Goal: Task Accomplishment & Management: Manage account settings

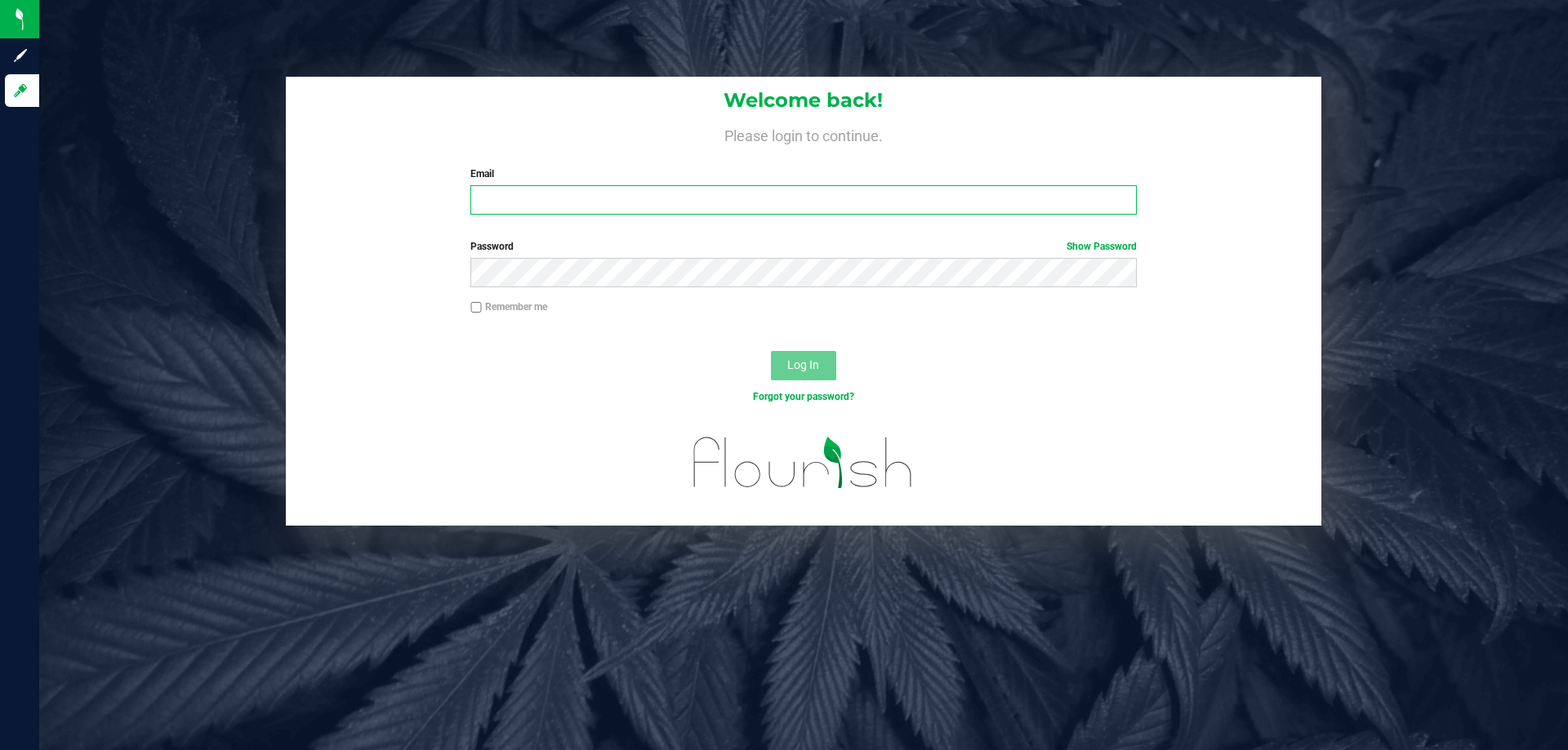
click at [586, 187] on input "Email" at bounding box center [802, 199] width 666 height 30
type input "imata@liveparallel.com"
click at [771, 350] on button "Log In" at bounding box center [803, 365] width 65 height 30
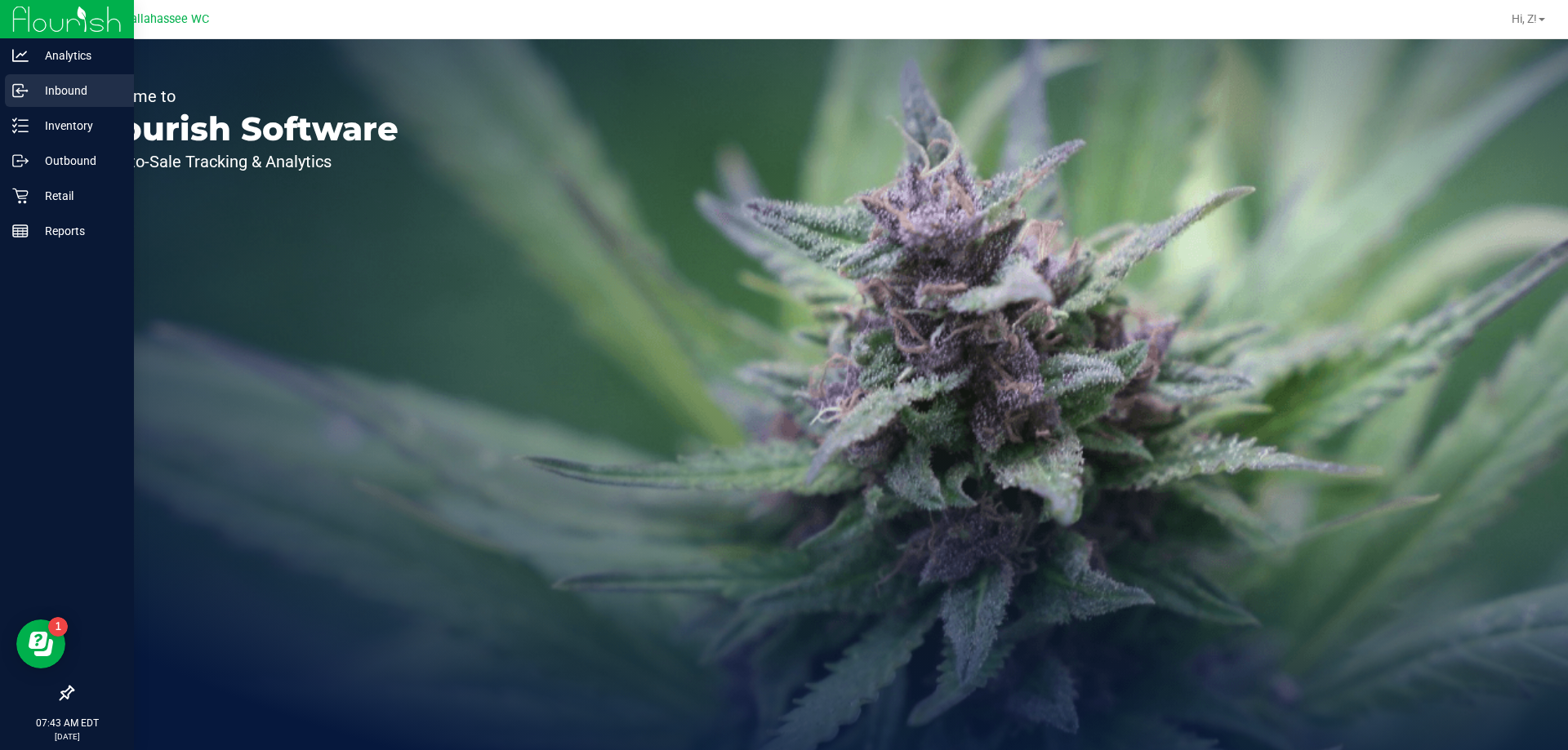
click at [76, 99] on div "Inbound" at bounding box center [69, 91] width 129 height 33
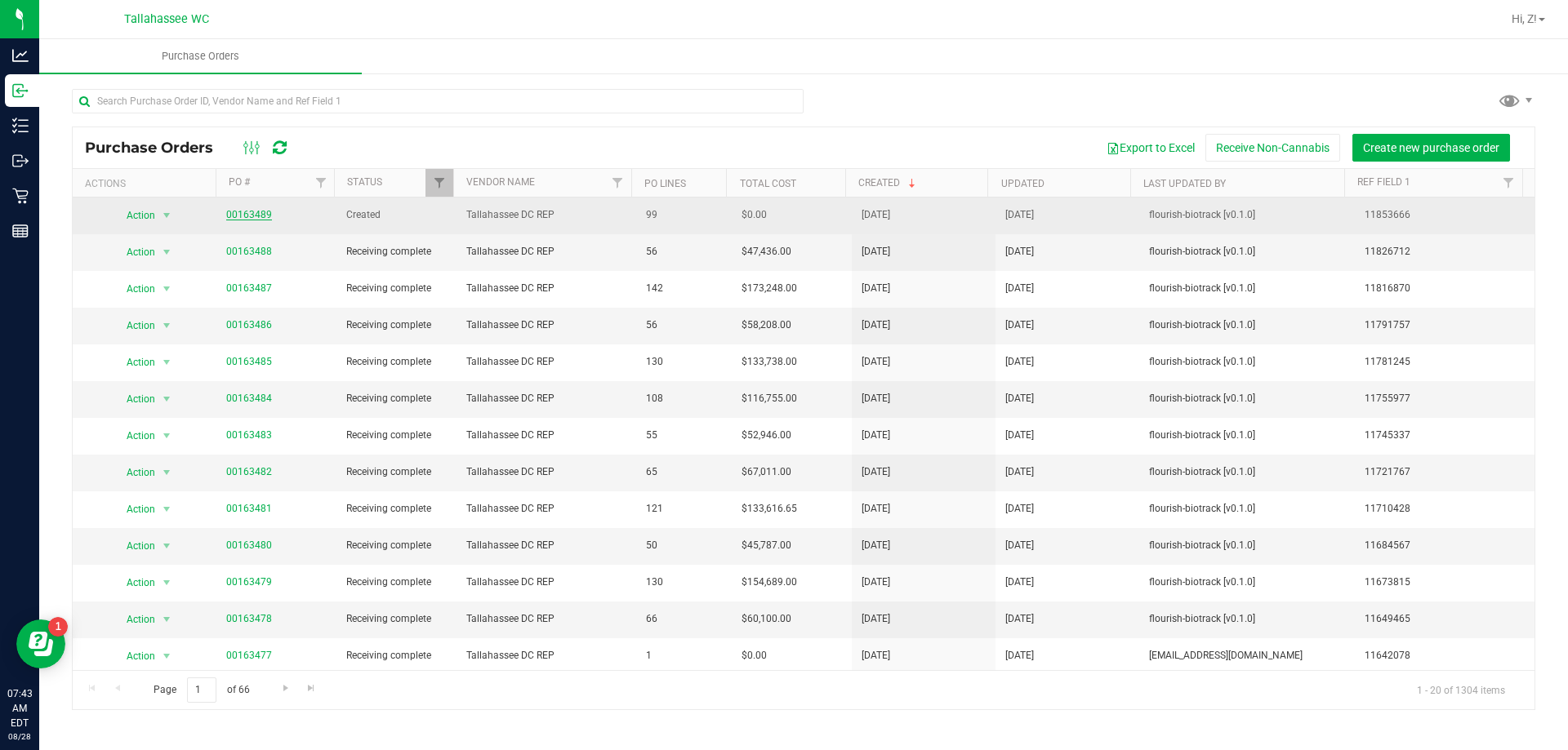
click at [245, 212] on link "00163489" at bounding box center [248, 215] width 45 height 12
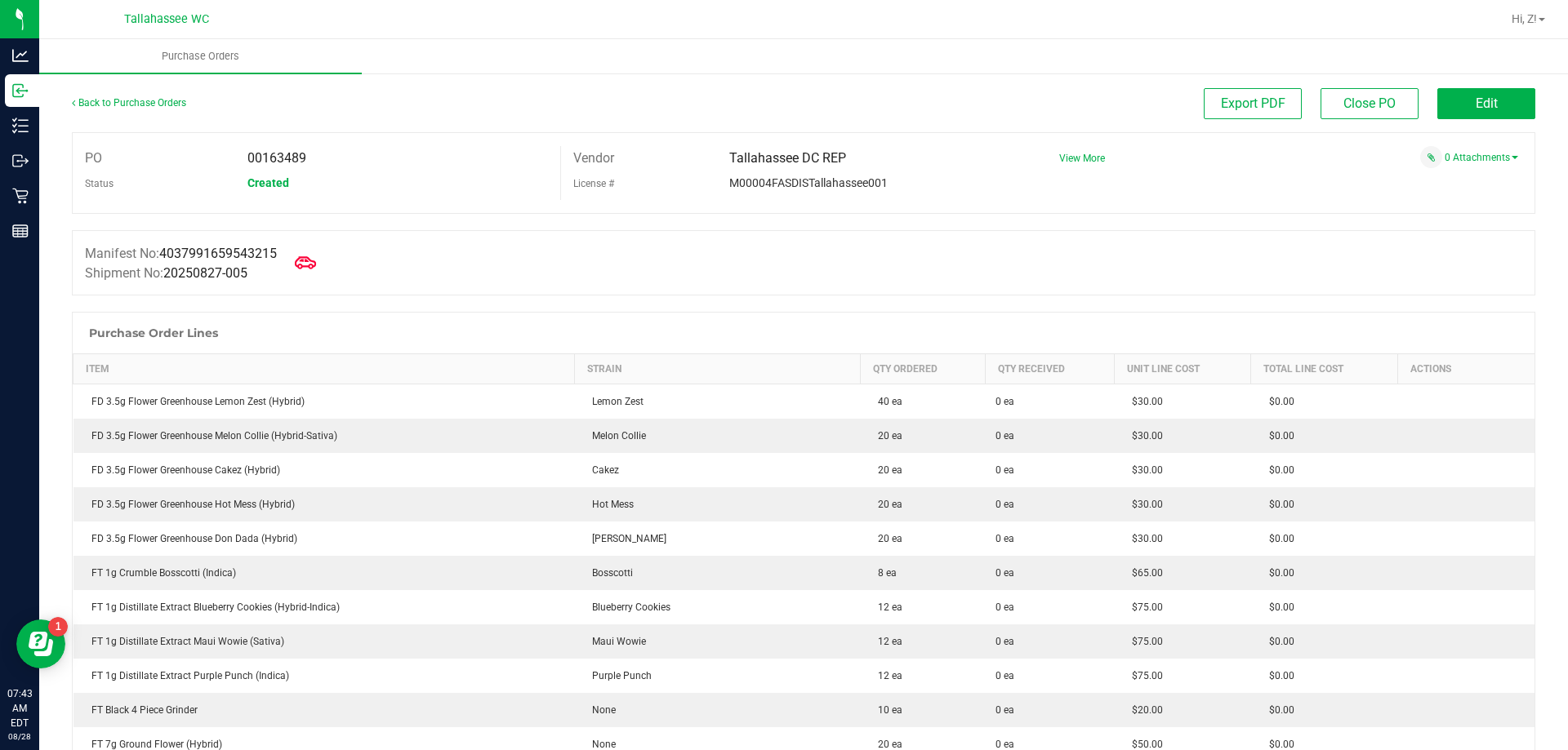
click at [312, 270] on icon at bounding box center [305, 263] width 21 height 21
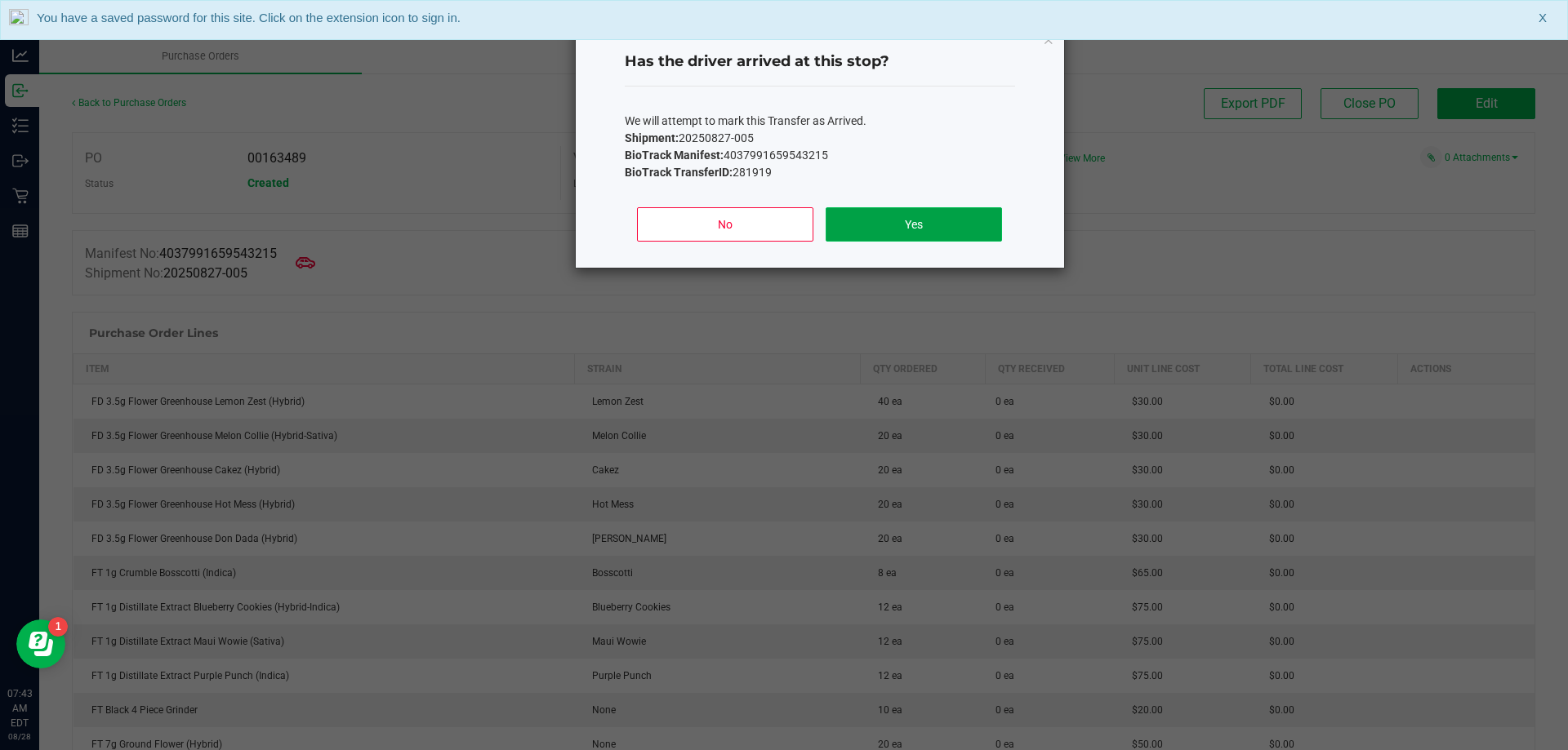
click at [950, 220] on button "Yes" at bounding box center [913, 224] width 175 height 35
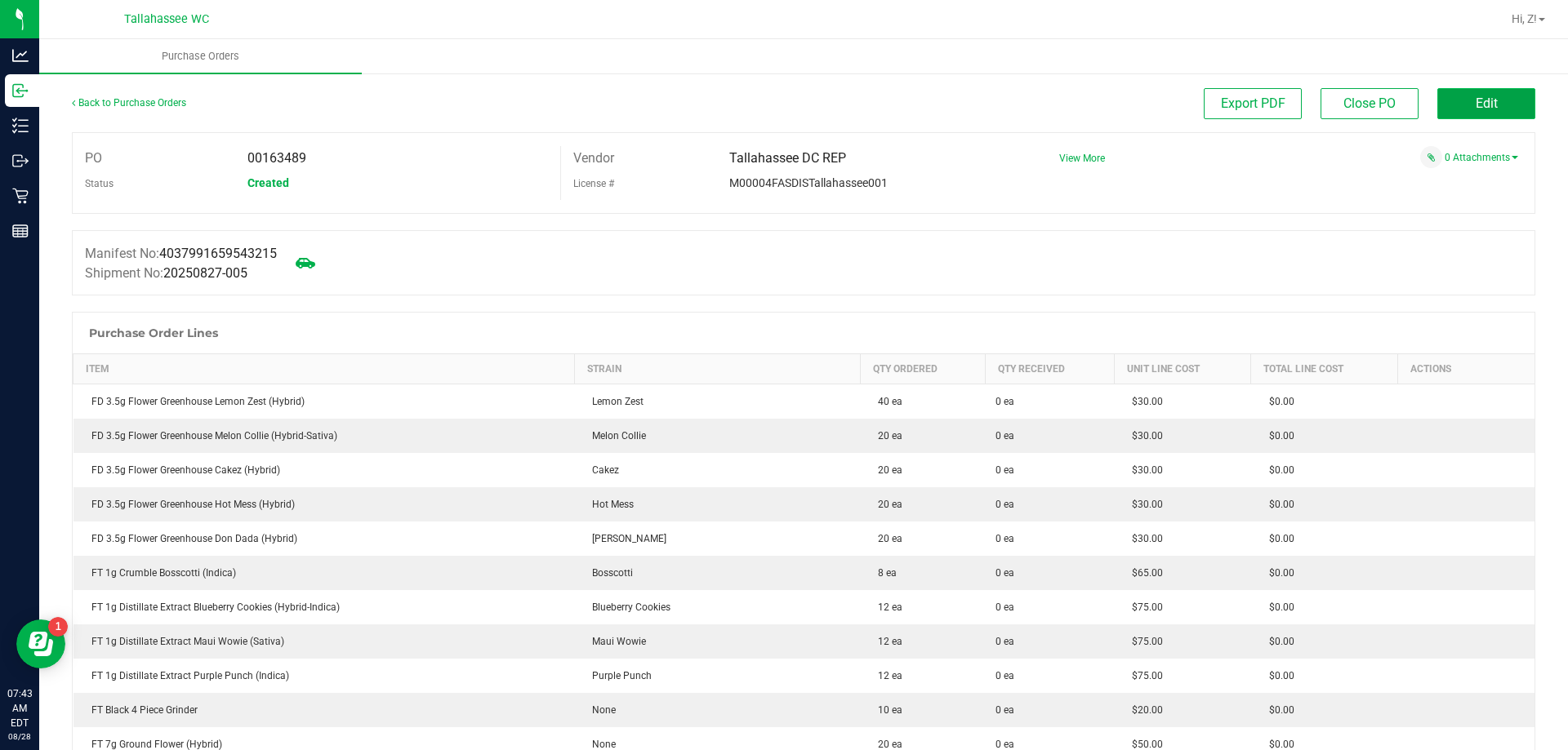
click at [1476, 107] on span "Edit" at bounding box center [1486, 103] width 22 height 15
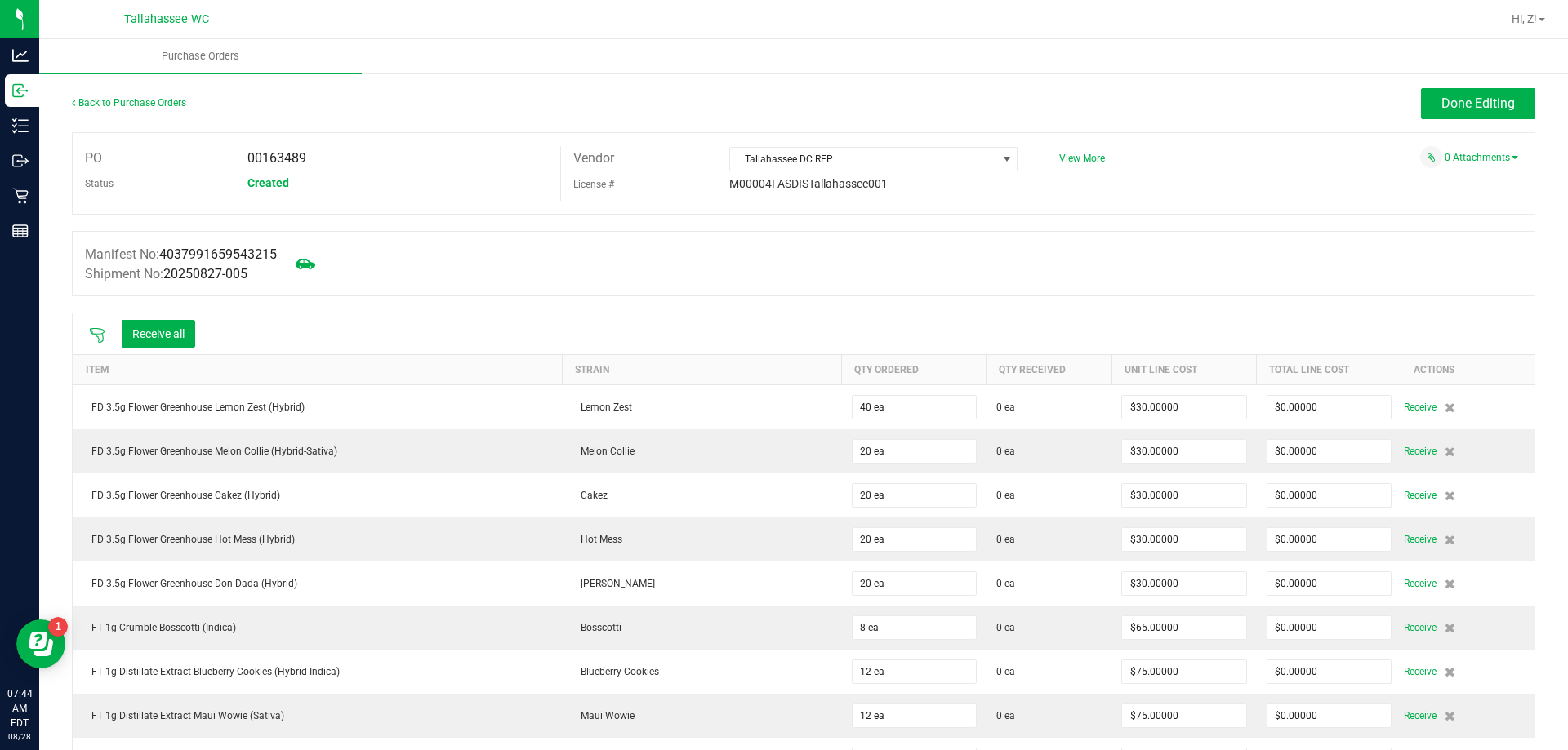
click at [99, 330] on icon at bounding box center [96, 335] width 16 height 16
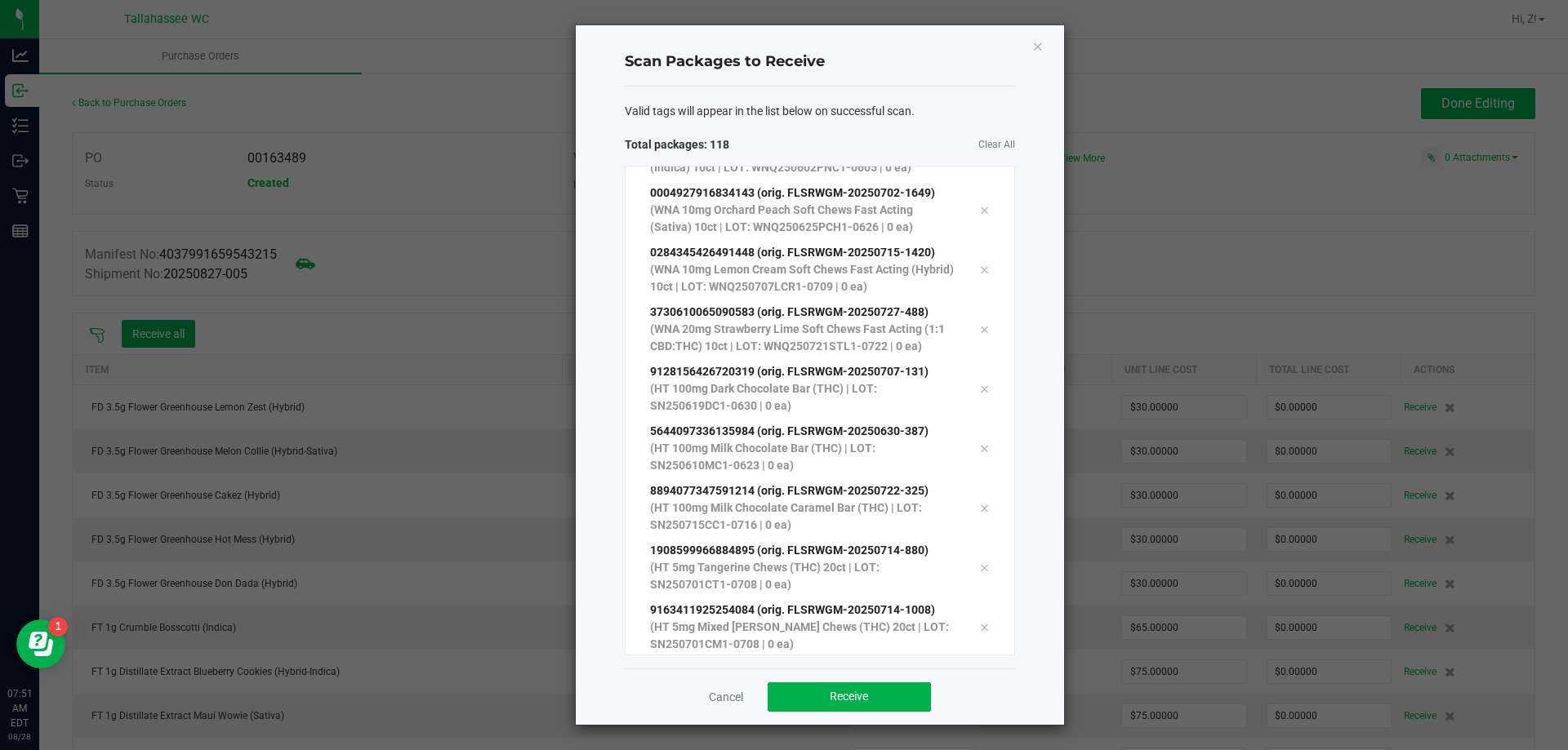
scroll to position [6582, 0]
click at [902, 694] on button "Receive" at bounding box center [849, 697] width 164 height 30
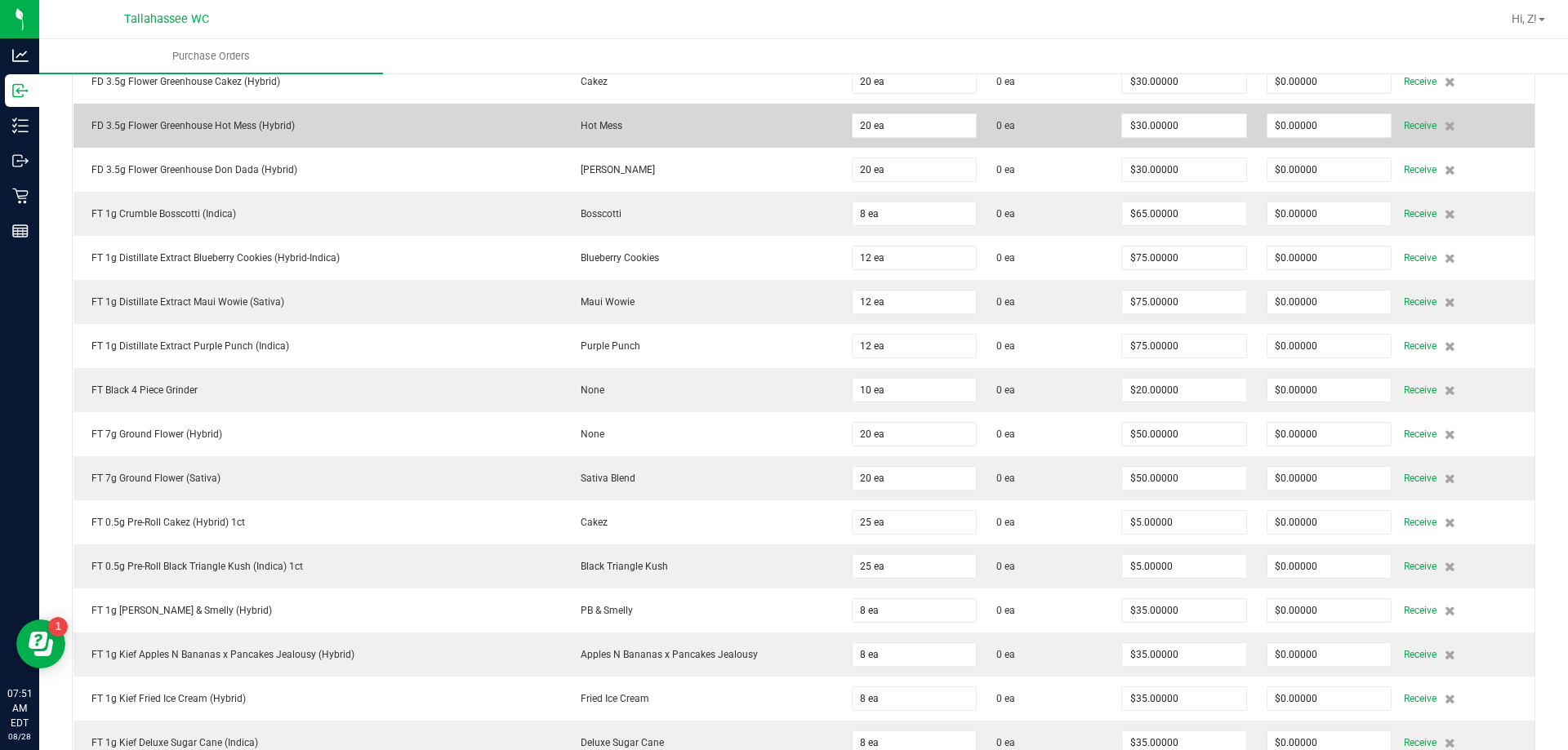
scroll to position [245, 0]
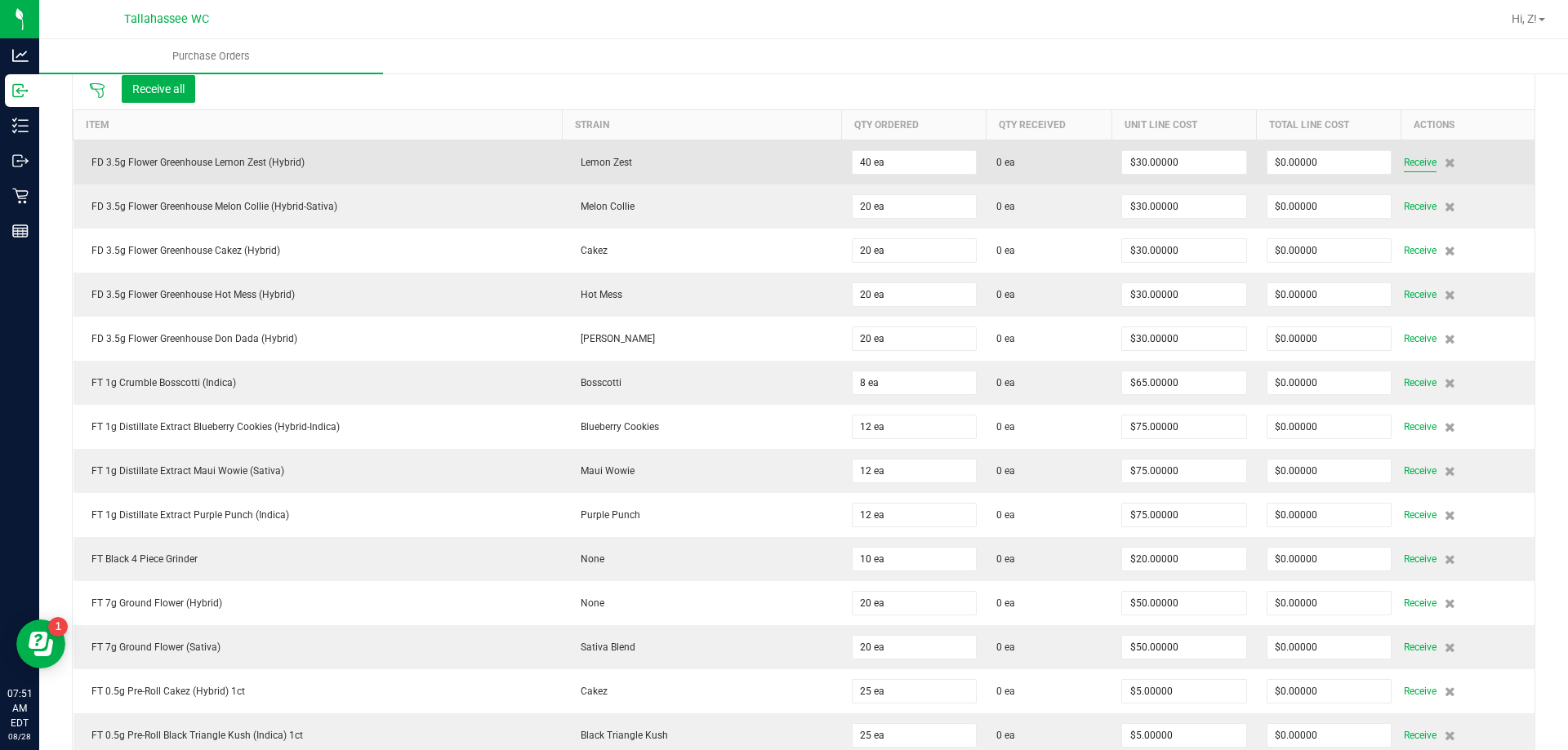
click at [1409, 156] on span "Receive" at bounding box center [1420, 163] width 33 height 19
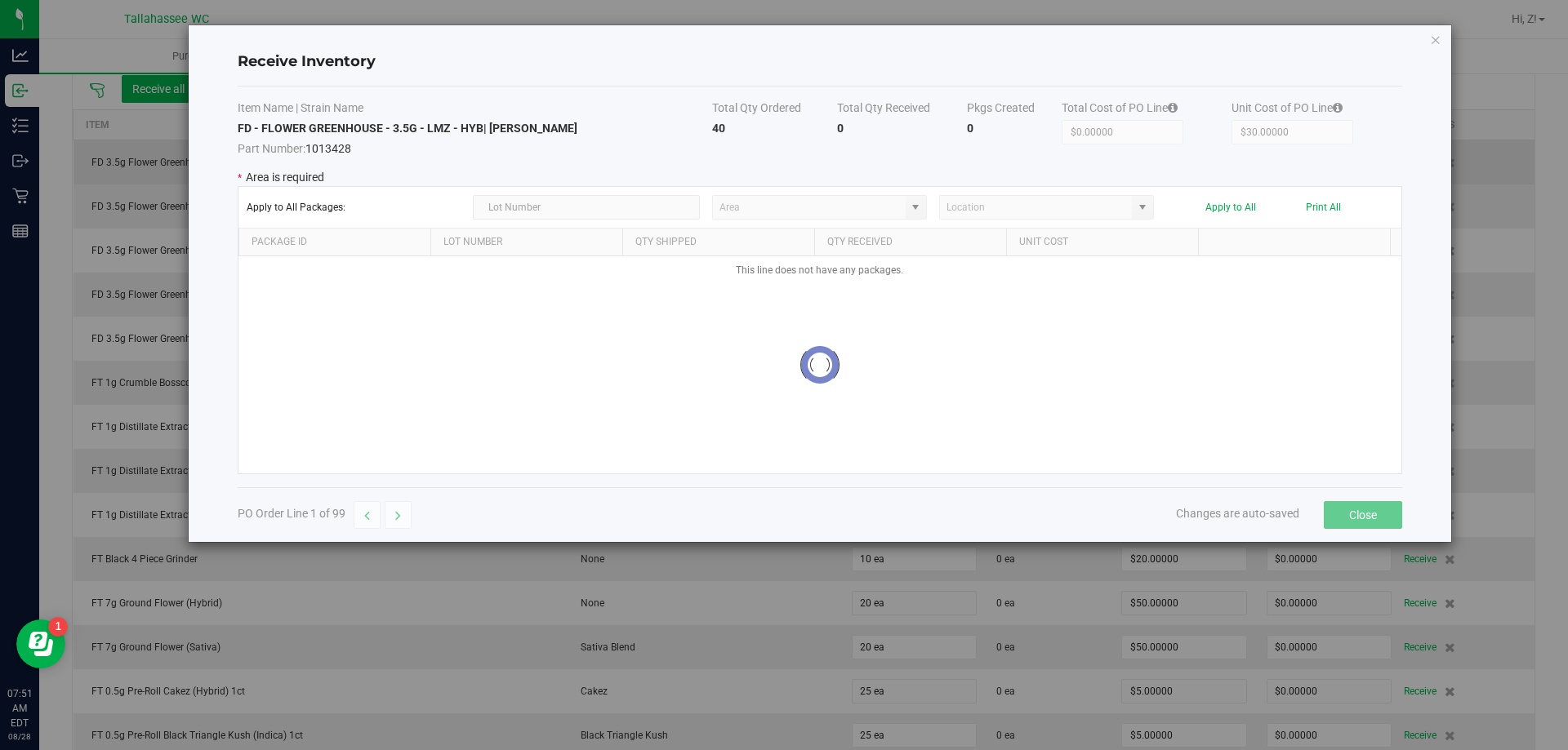
type input "Pantry"
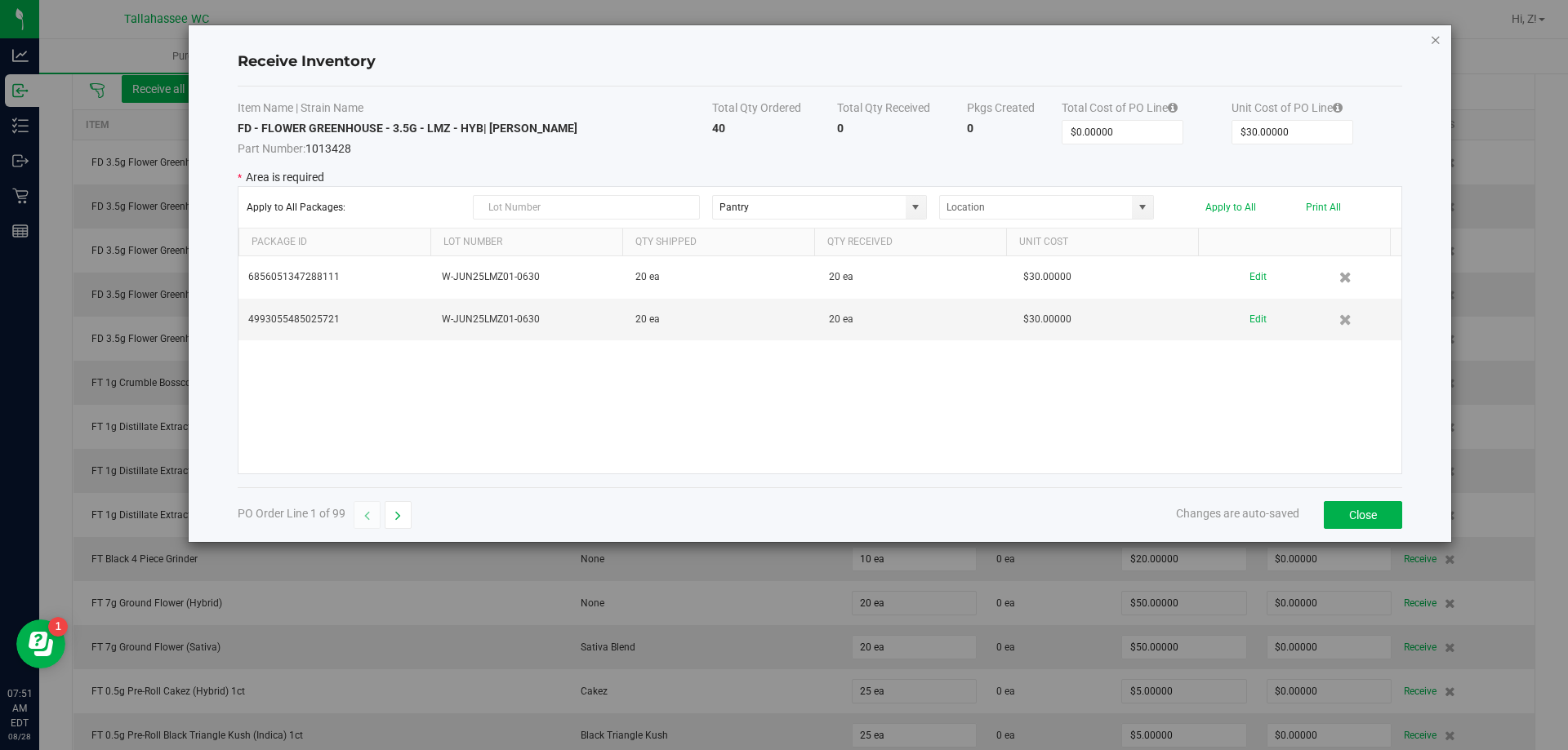
click at [1429, 42] on icon "Close modal" at bounding box center [1435, 39] width 12 height 19
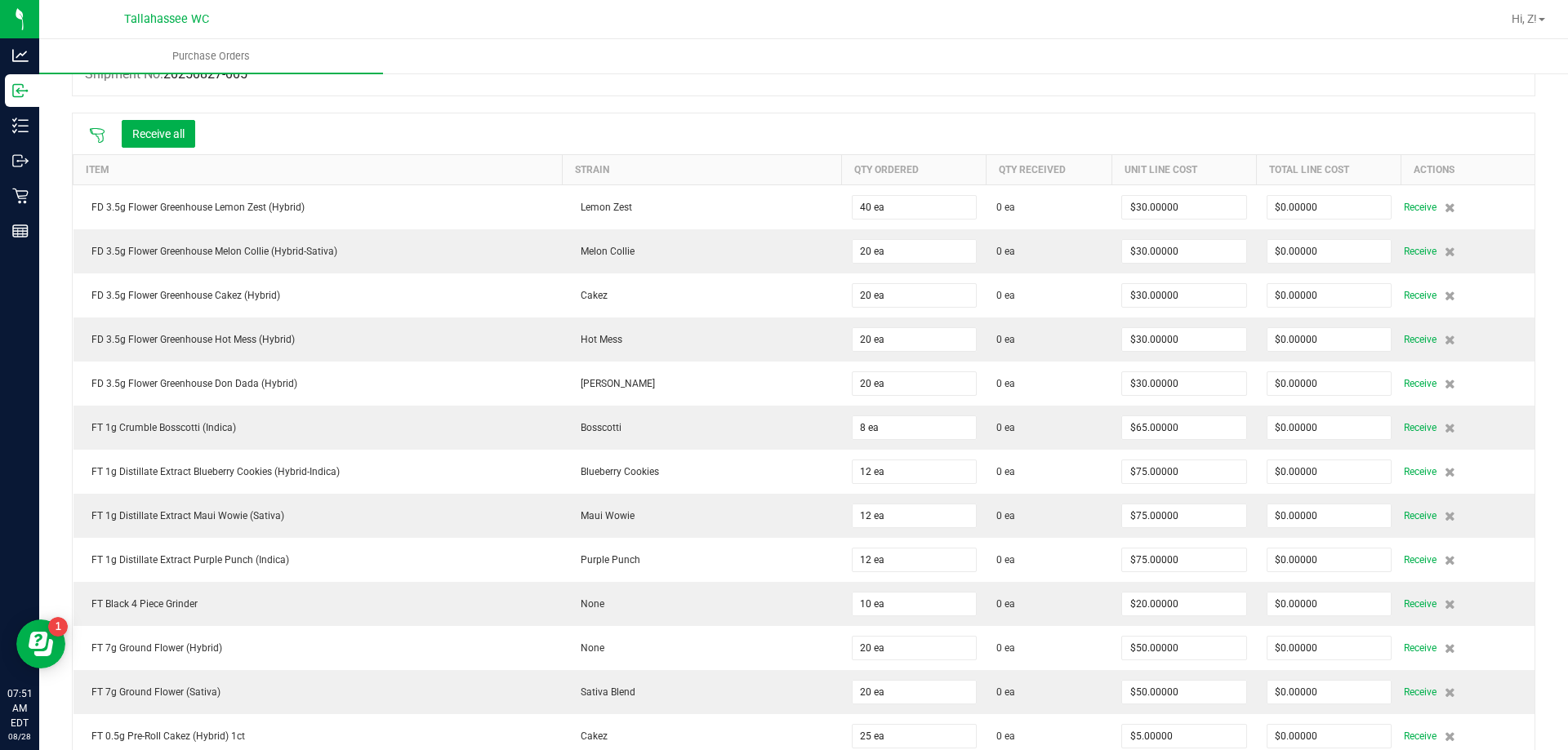
scroll to position [164, 0]
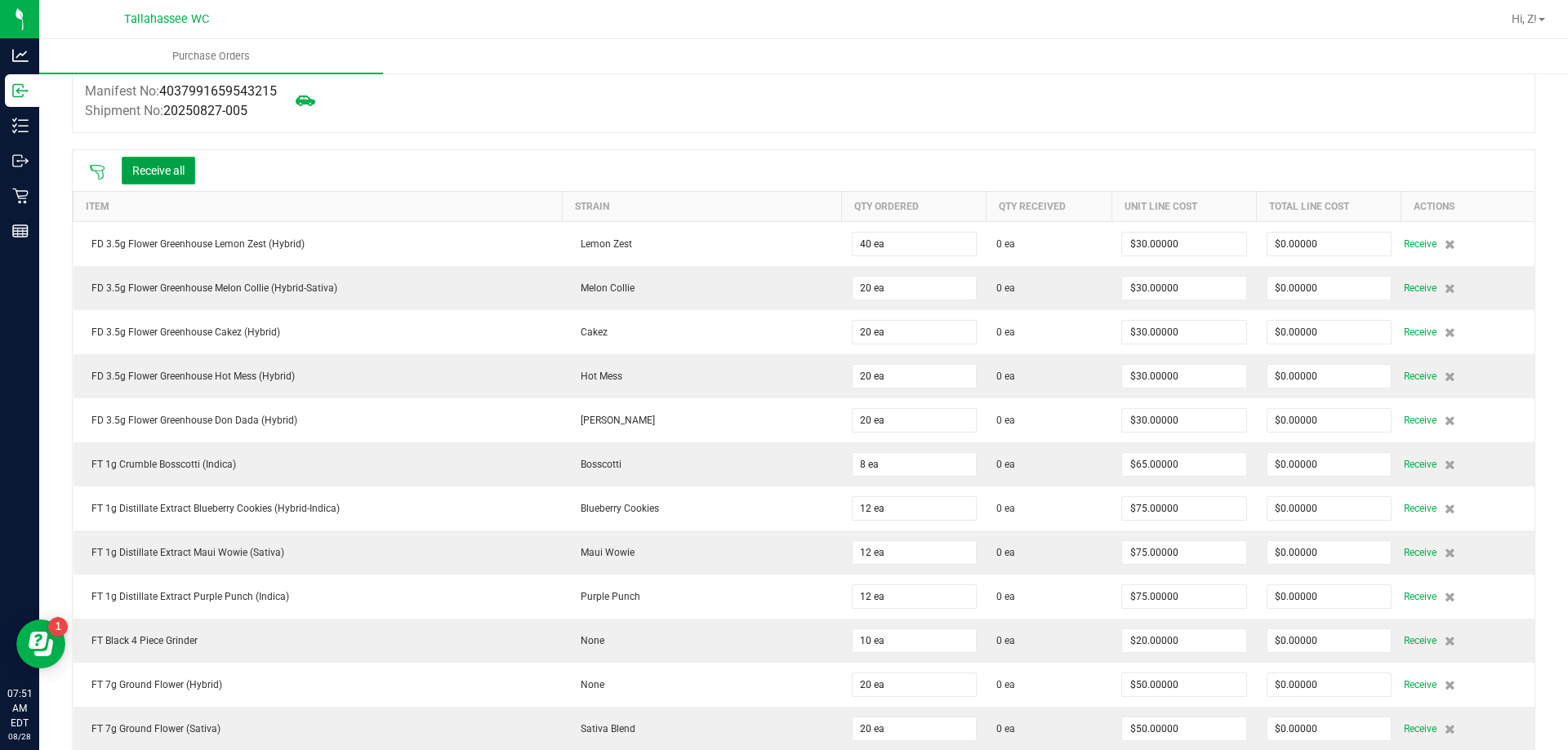
click at [157, 166] on button "Receive all" at bounding box center [158, 170] width 73 height 28
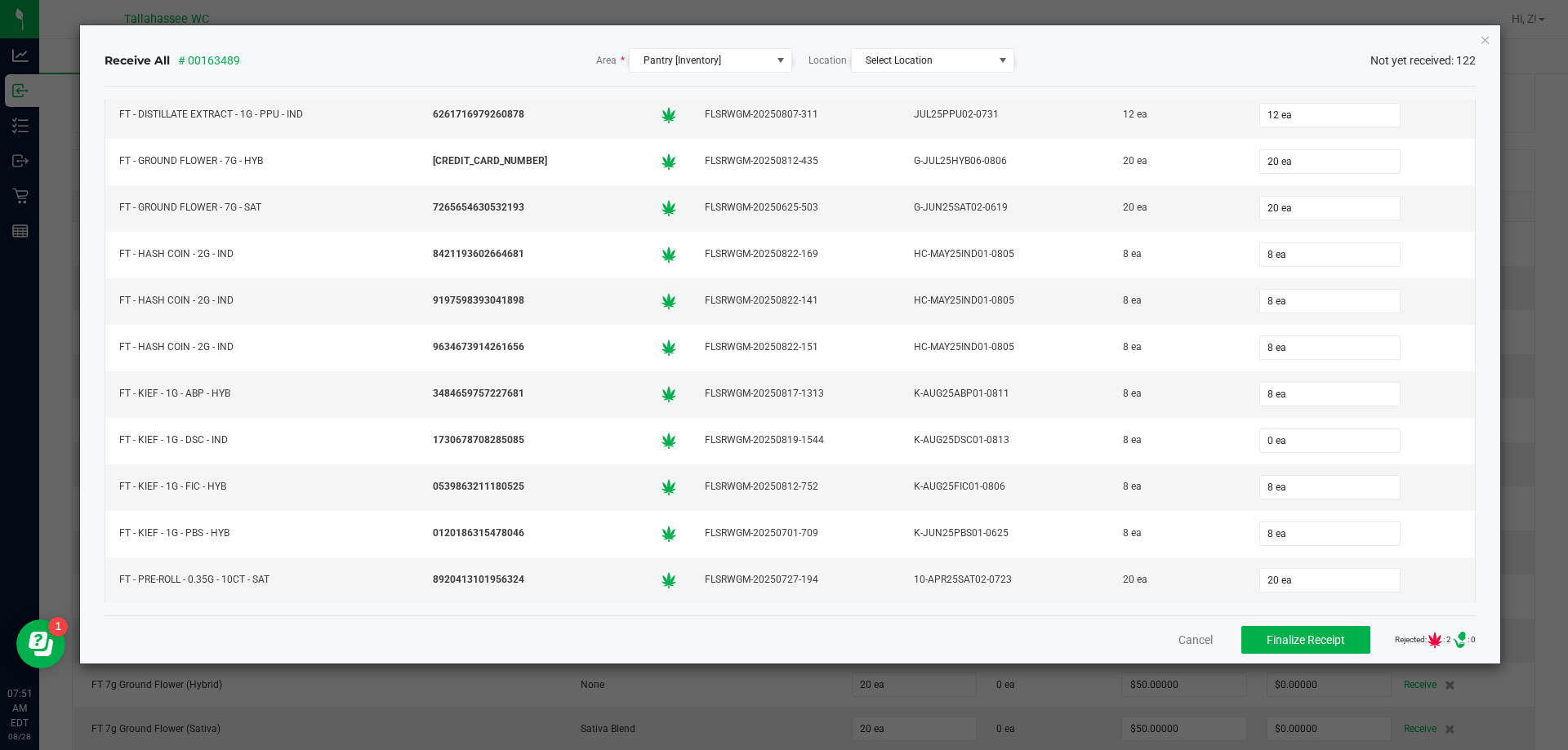
scroll to position [1061, 0]
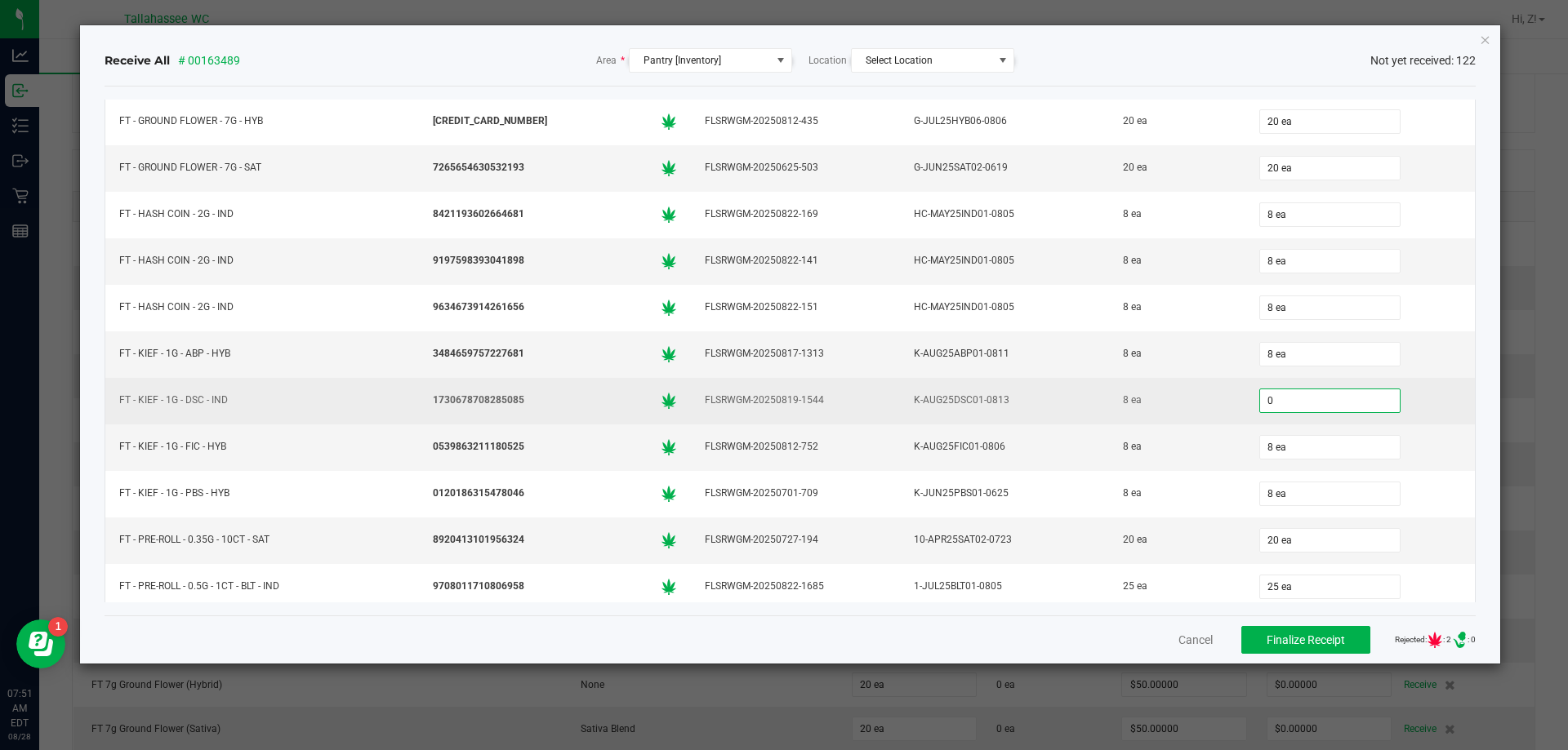
click at [1294, 409] on input "0" at bounding box center [1329, 401] width 140 height 23
click at [1420, 398] on div "5 ea" at bounding box center [1360, 401] width 211 height 33
click at [1277, 391] on input "5" at bounding box center [1329, 401] width 140 height 23
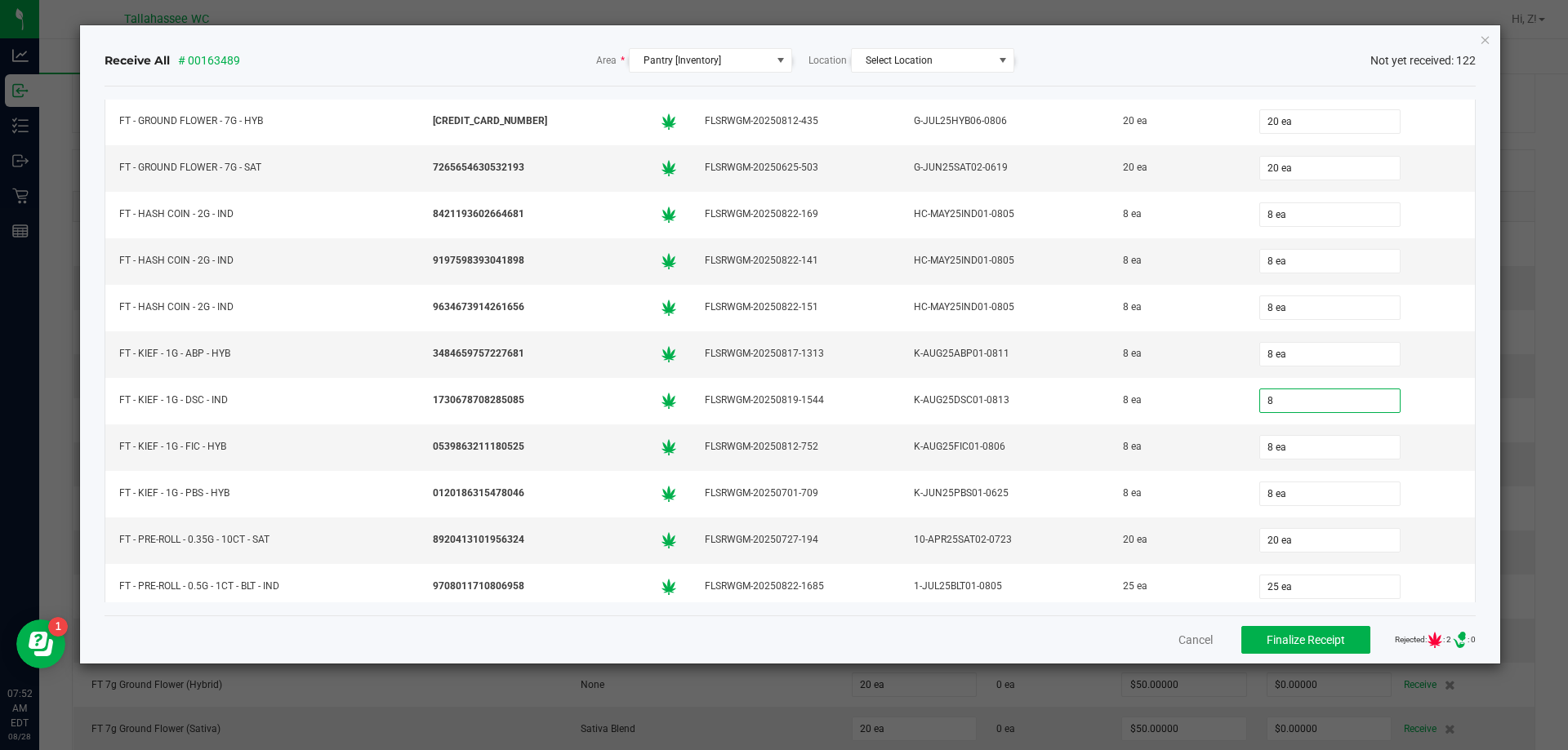
type input "8 ea"
click at [1483, 434] on div "Receive All # 00163489 Area * Pantry [Inventory] Location Select Location Not y…" at bounding box center [790, 344] width 1421 height 638
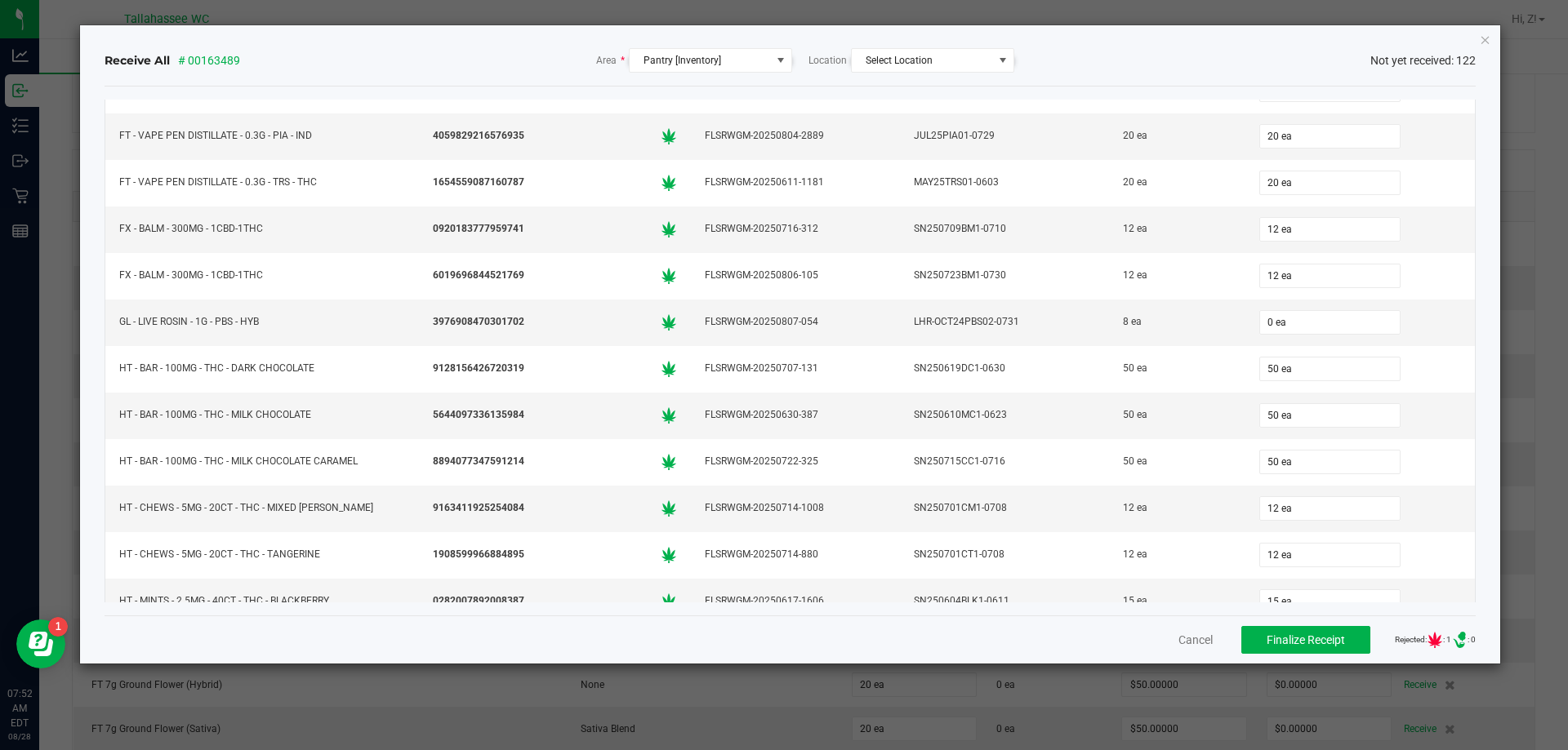
scroll to position [3999, 0]
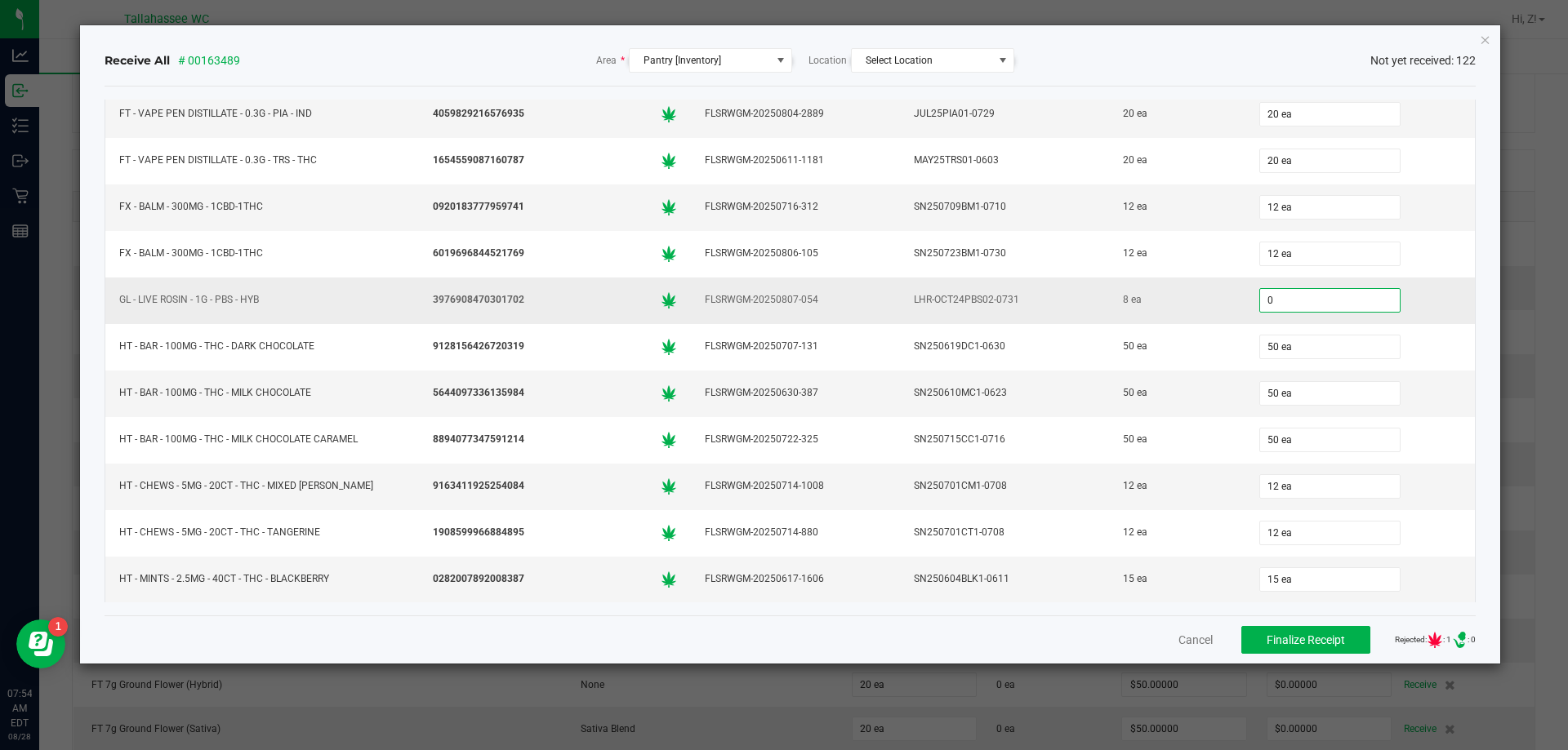
click at [1292, 307] on input "0" at bounding box center [1329, 300] width 140 height 23
type input "8 ea"
click at [1442, 398] on td "50 ea" at bounding box center [1360, 394] width 230 height 46
click at [1267, 639] on span "Finalize Receipt" at bounding box center [1305, 640] width 78 height 13
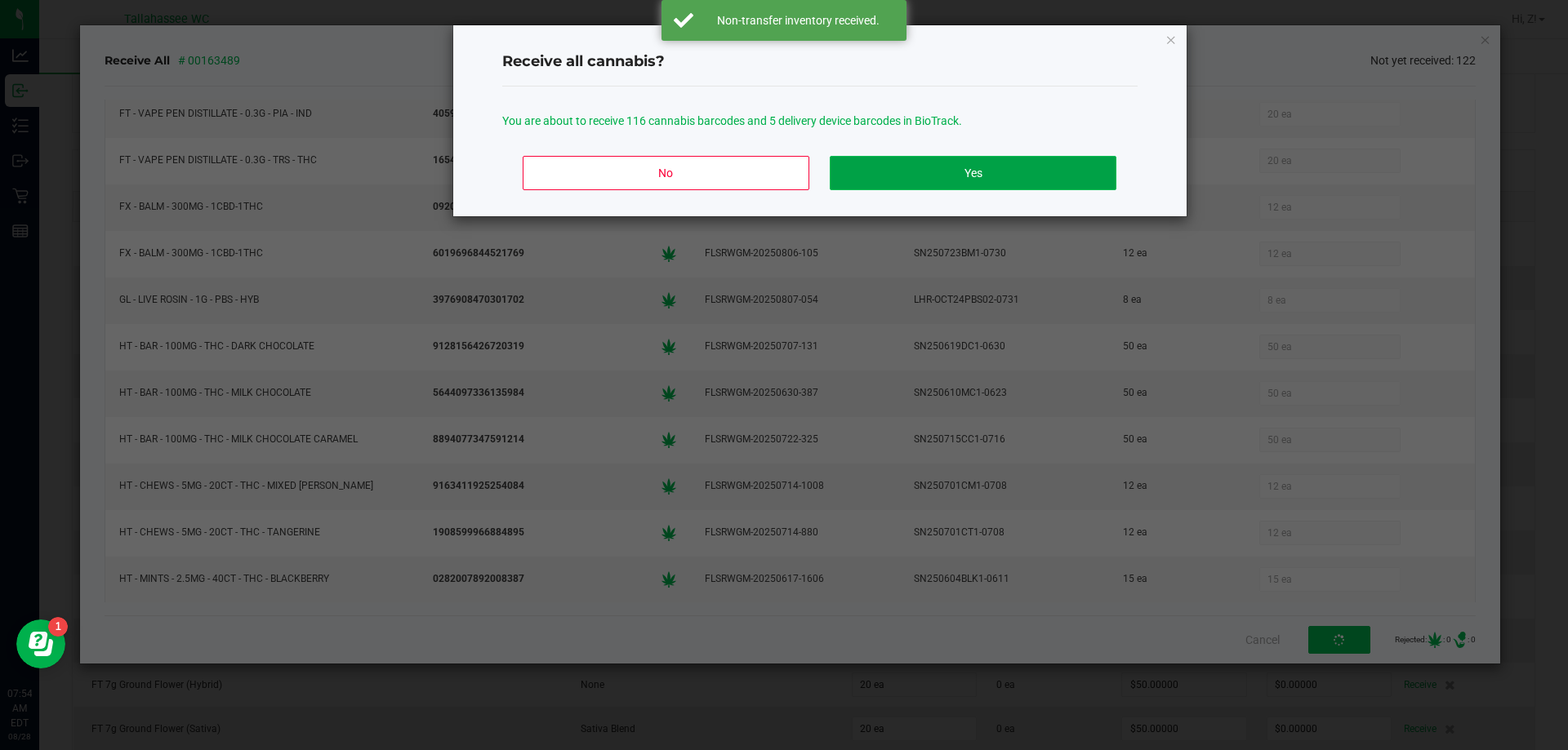
click at [1027, 184] on button "Yes" at bounding box center [972, 173] width 286 height 35
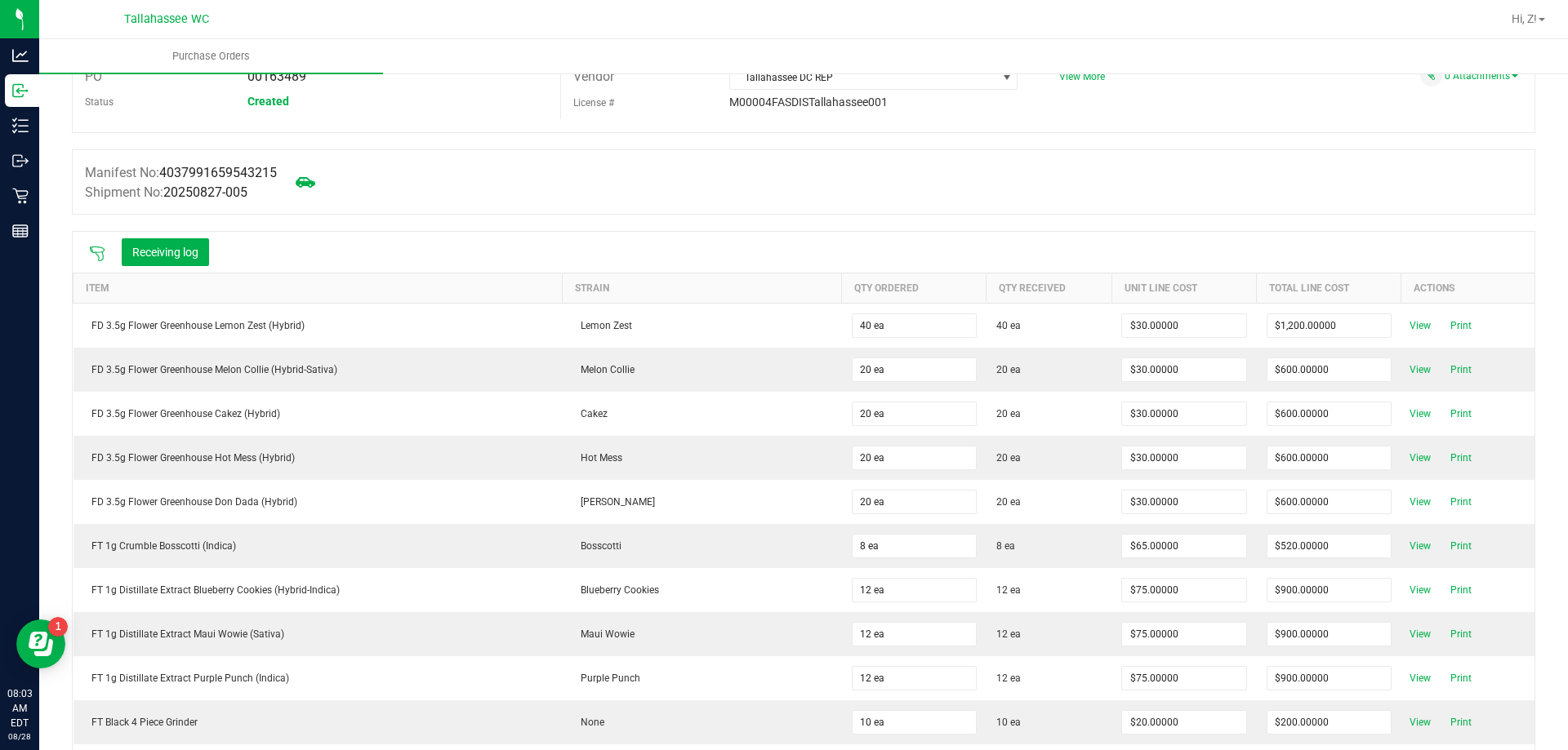
scroll to position [0, 0]
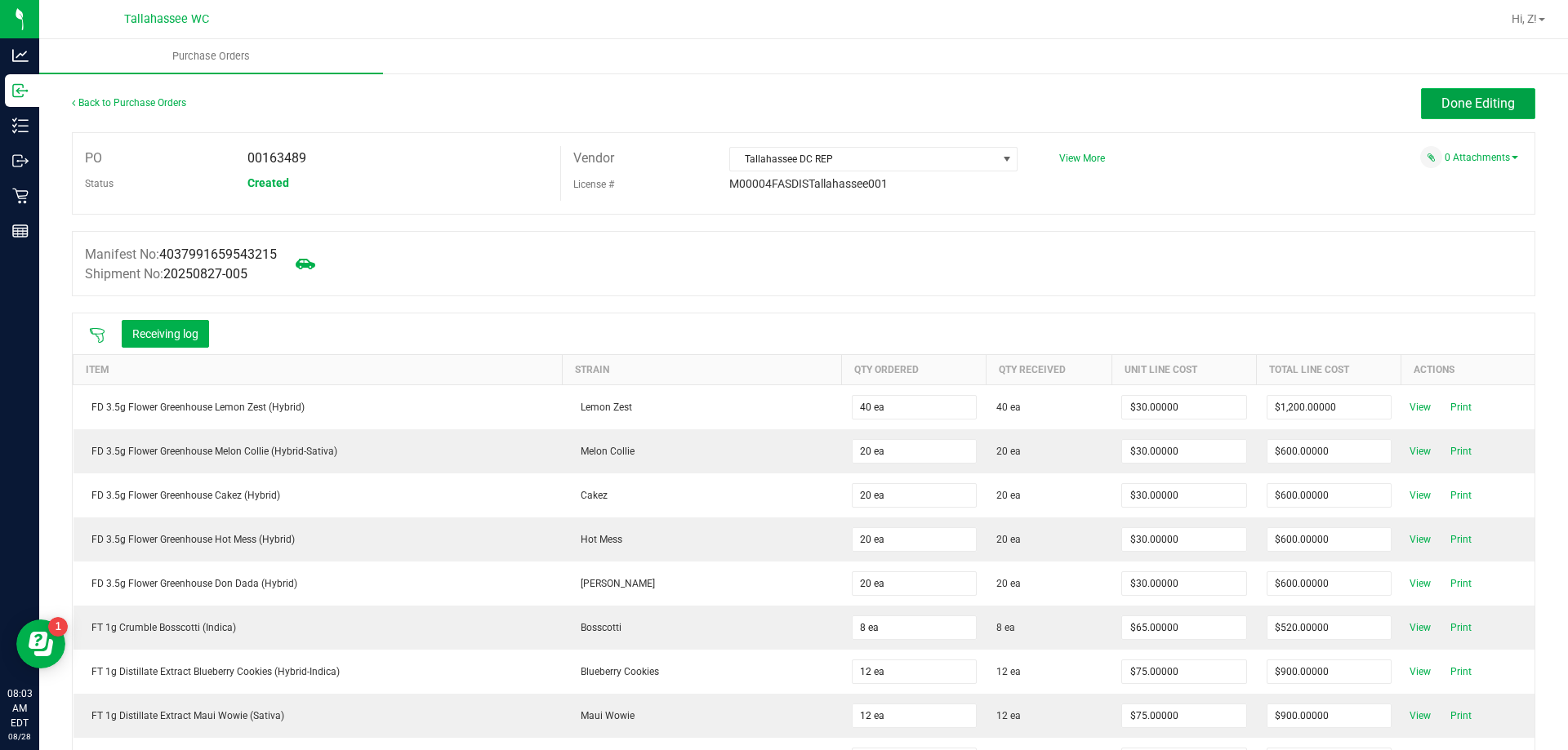
click at [1467, 102] on span "Done Editing" at bounding box center [1477, 103] width 73 height 15
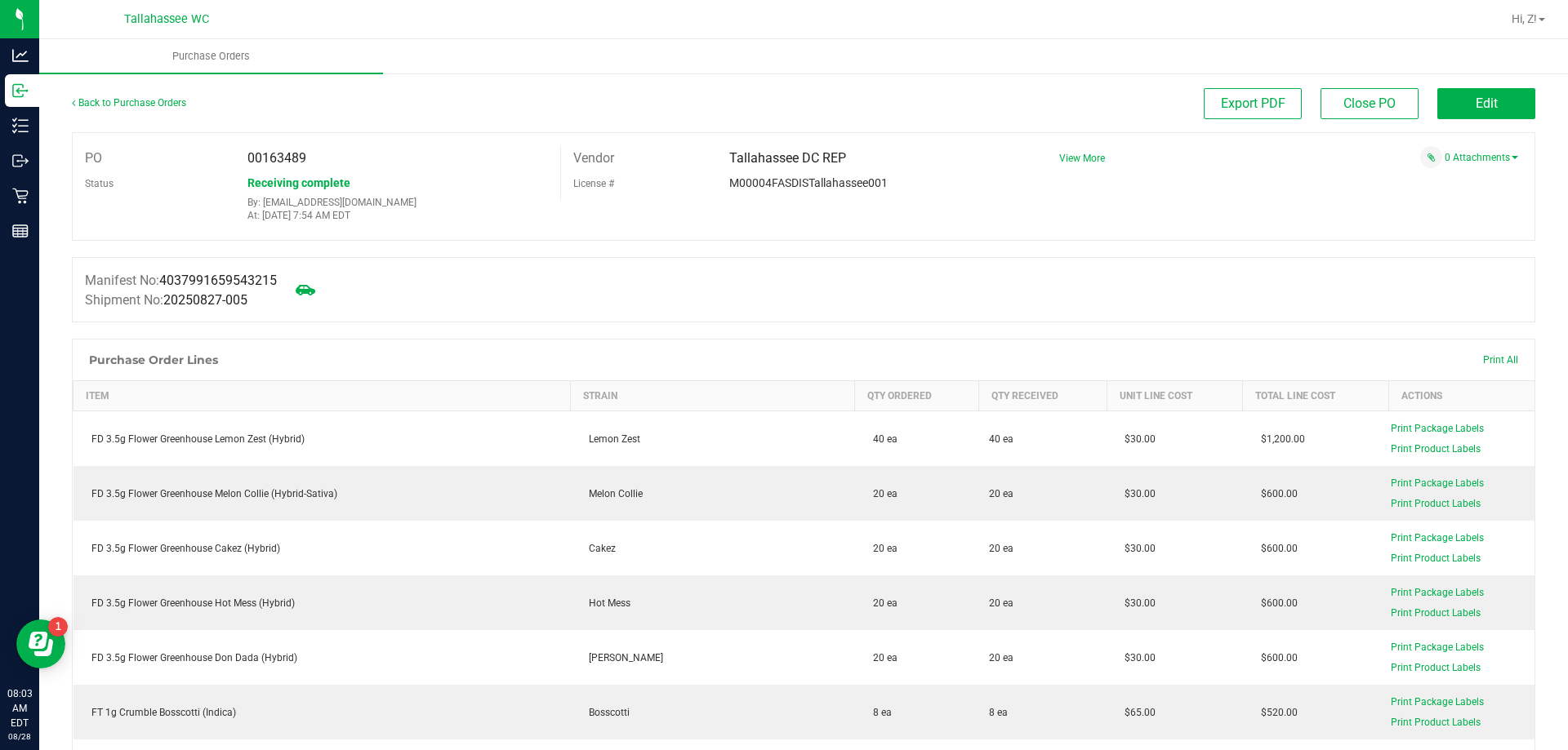
drag, startPoint x: 244, startPoint y: 152, endPoint x: 322, endPoint y: 152, distance: 78.0
click at [322, 152] on div "00163489" at bounding box center [397, 158] width 325 height 24
copy span "00163489"
click at [159, 98] on link "Back to Purchase Orders" at bounding box center [129, 103] width 115 height 12
